Goal: Information Seeking & Learning: Learn about a topic

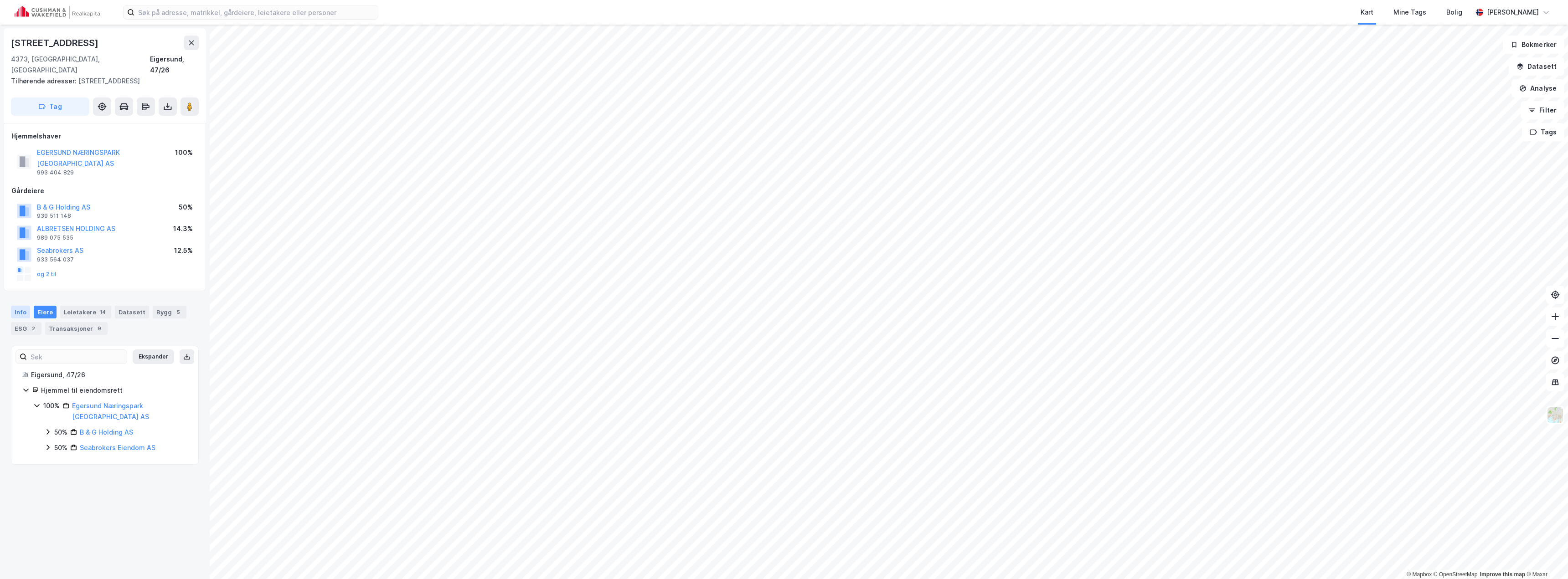
click at [23, 311] on div "Info" at bounding box center [20, 311] width 19 height 13
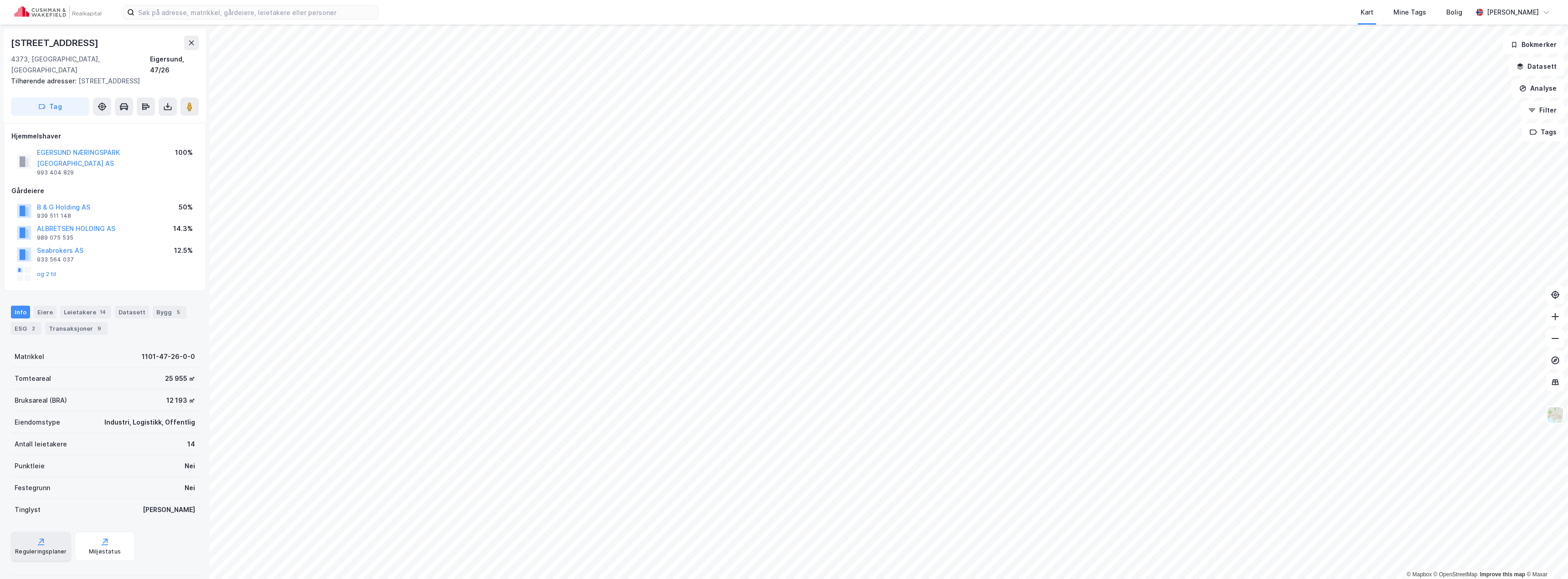
click at [61, 536] on div "Reguleringsplaner" at bounding box center [41, 546] width 60 height 29
